Goal: Task Accomplishment & Management: Complete application form

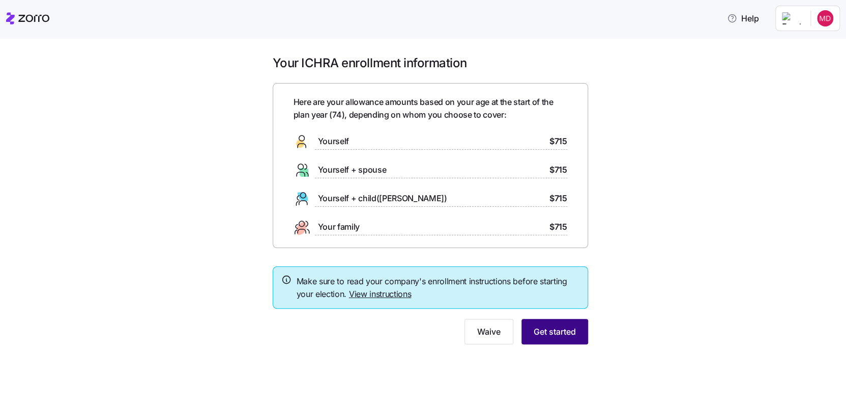
click at [558, 330] on span "Get started" at bounding box center [555, 331] width 42 height 12
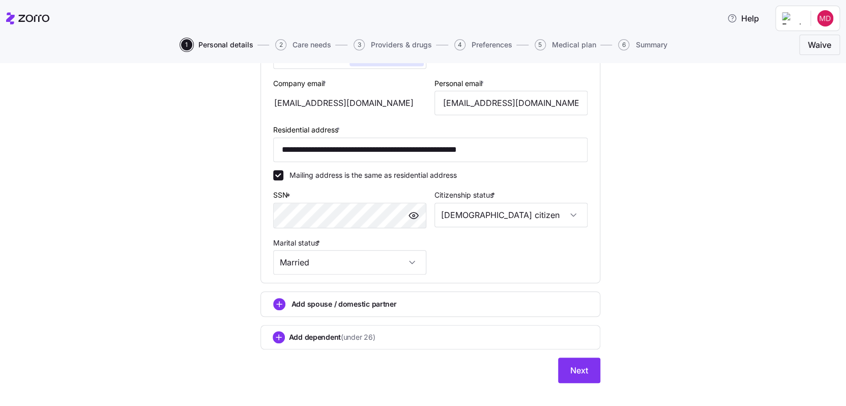
scroll to position [299, 0]
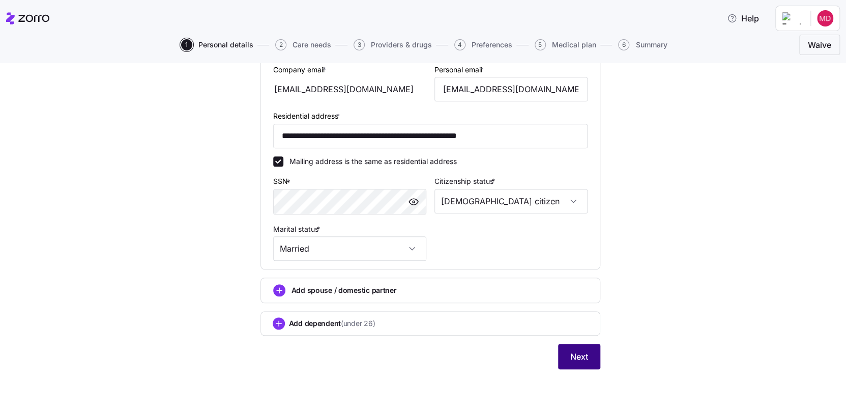
click at [579, 358] on span "Next" at bounding box center [579, 356] width 18 height 12
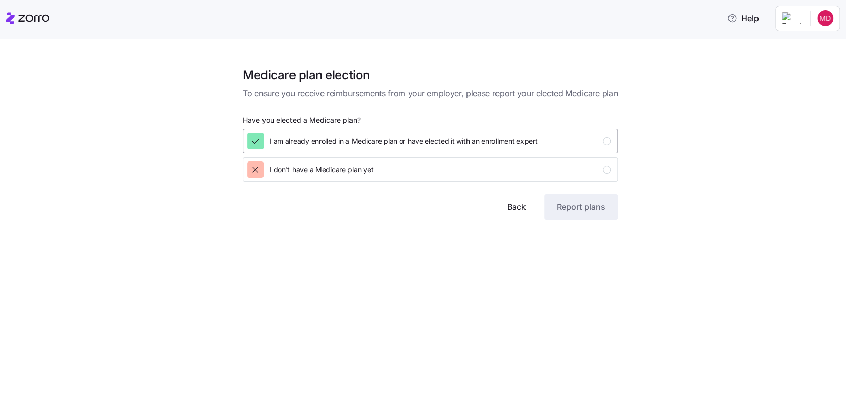
click at [259, 142] on icon "button" at bounding box center [255, 141] width 10 height 10
click at [578, 206] on span "Report plans" at bounding box center [581, 206] width 49 height 12
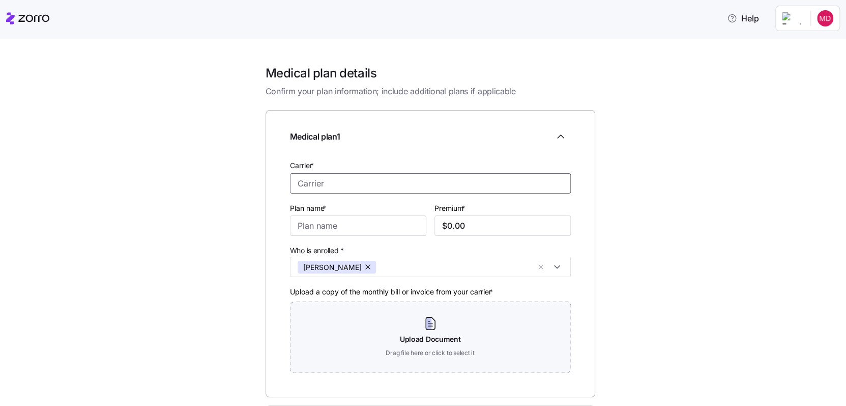
click at [295, 187] on input "Carrier *" at bounding box center [430, 183] width 281 height 20
type input "Meddico /Wellabe"
click at [294, 225] on input "Plan name *" at bounding box center [358, 225] width 136 height 20
type input "G"
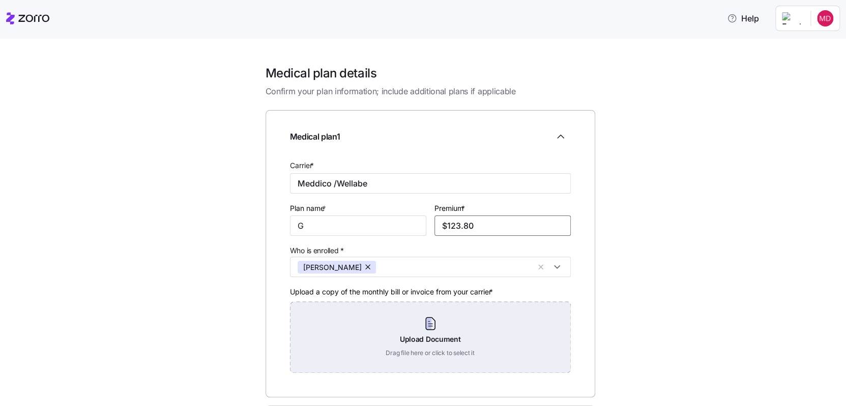
scroll to position [109, 0]
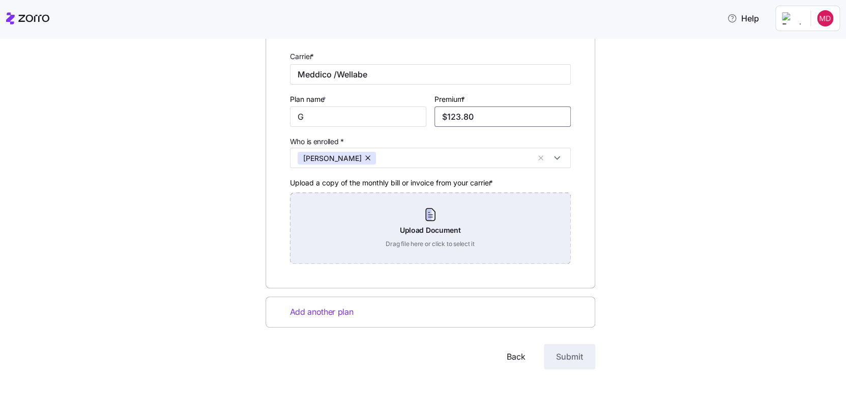
type input "$123.80"
click at [524, 222] on div "Upload Document Drag file here or click to select it" at bounding box center [430, 227] width 281 height 71
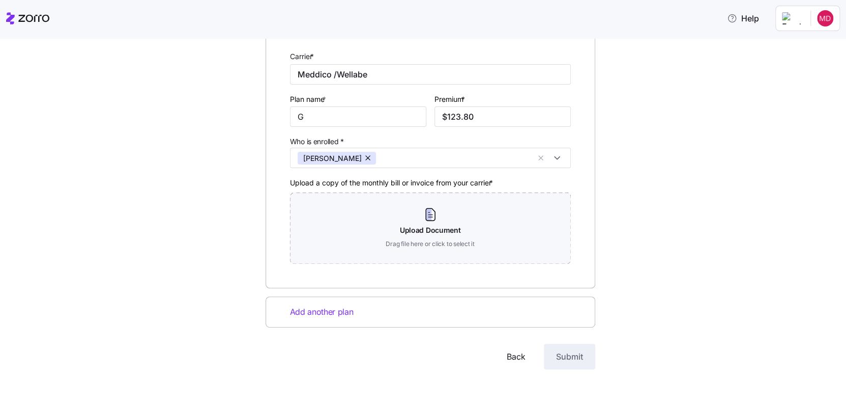
click at [310, 311] on span "Add another plan" at bounding box center [322, 311] width 64 height 13
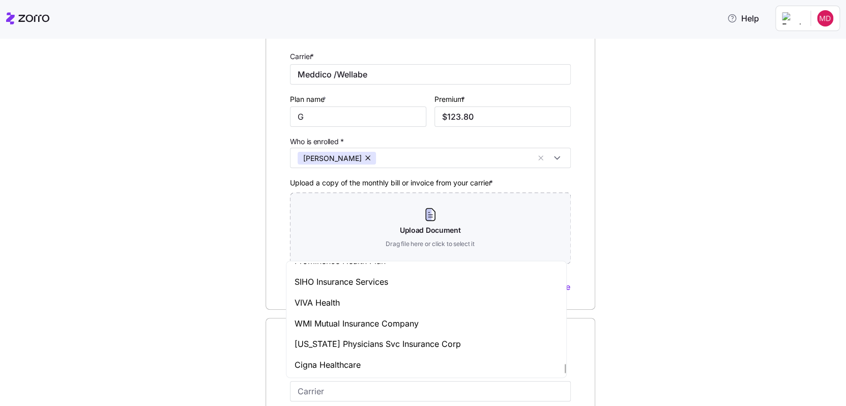
scroll to position [5158, 0]
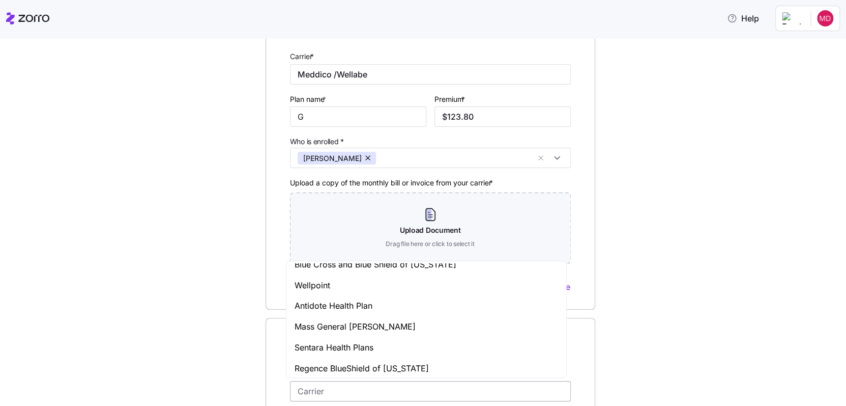
click at [340, 389] on input "Carrier *" at bounding box center [430, 391] width 281 height 20
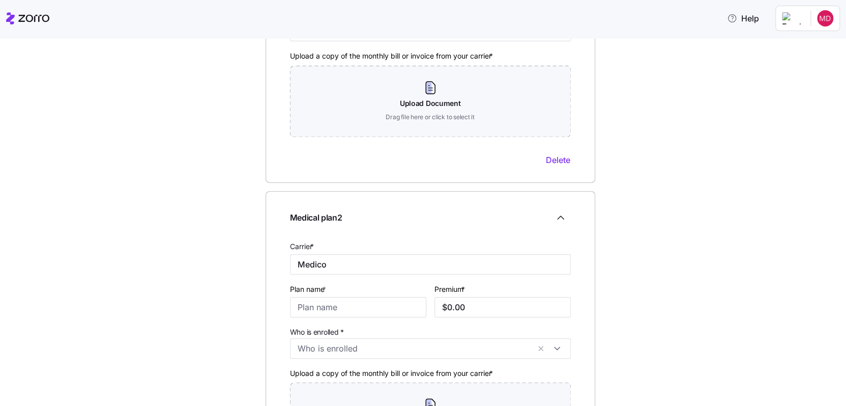
scroll to position [312, 0]
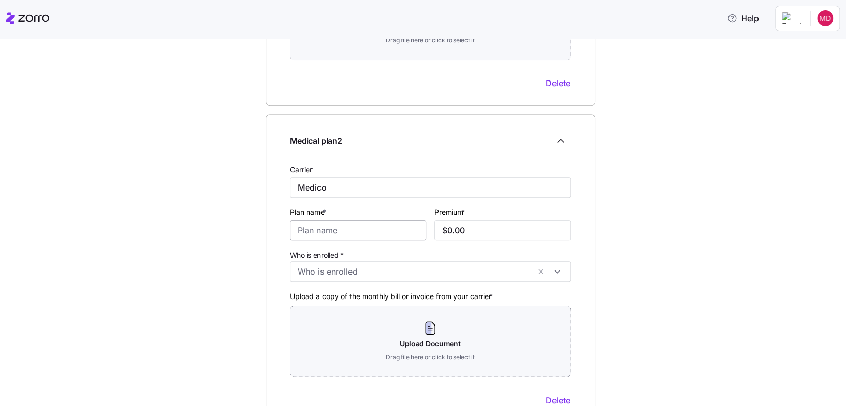
type input "Medico"
click at [306, 232] on input "Plan name *" at bounding box center [358, 230] width 136 height 20
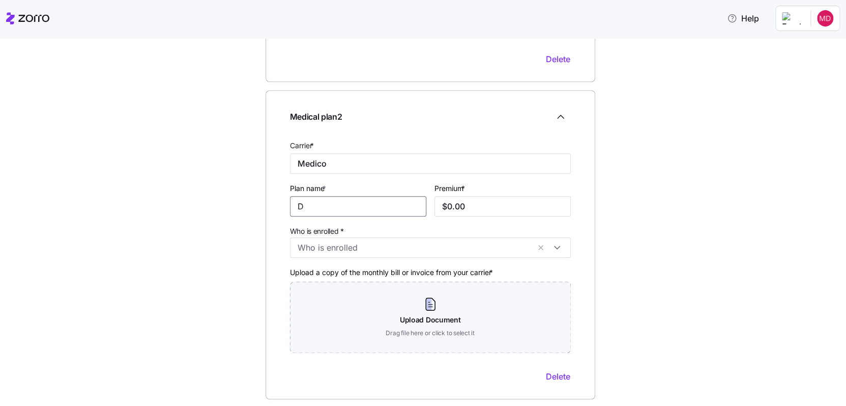
scroll to position [414, 0]
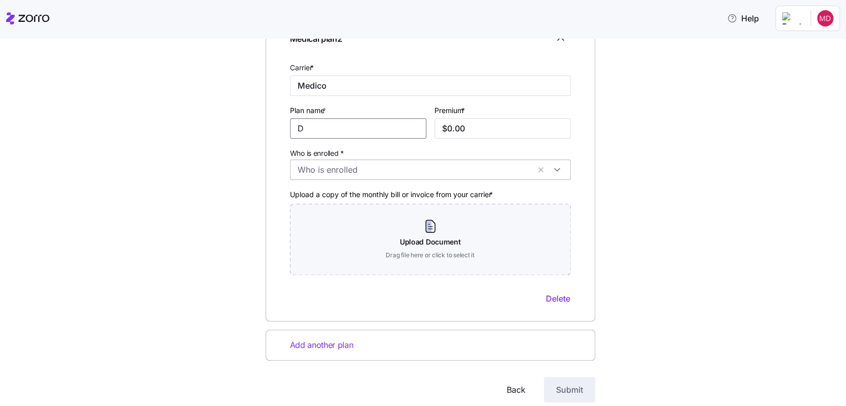
type input "D"
click at [383, 174] on input "Who is enrolled *" at bounding box center [414, 169] width 232 height 13
click at [296, 198] on icon at bounding box center [300, 196] width 12 height 12
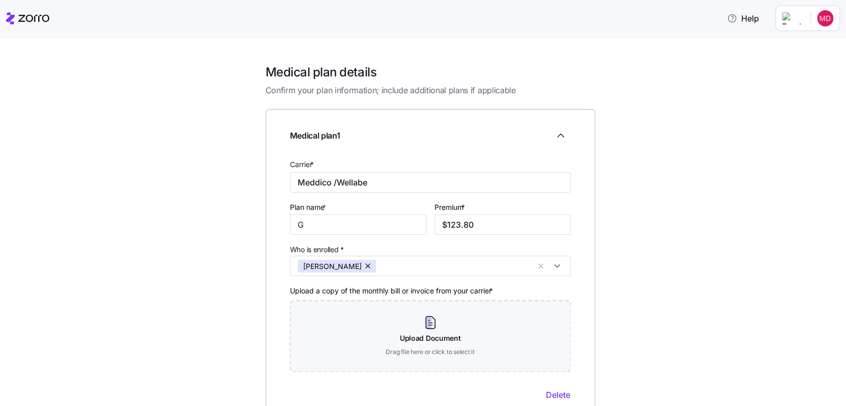
scroll to position [0, 0]
click at [313, 184] on input "Meddico /Wellabe" at bounding box center [430, 183] width 281 height 20
type input "Medico /Wellabe"
